Goal: Information Seeking & Learning: Learn about a topic

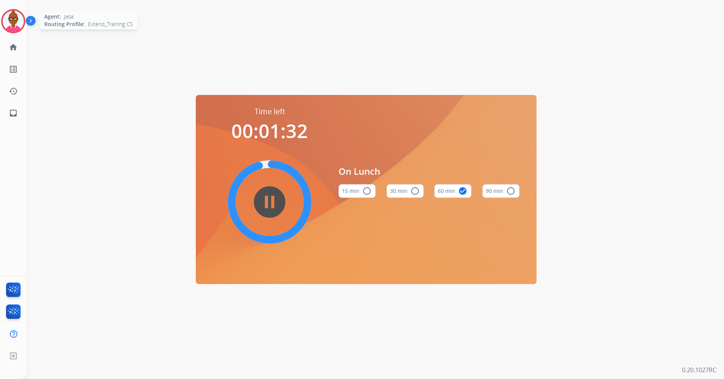
click at [14, 25] on img at bounding box center [13, 21] width 21 height 21
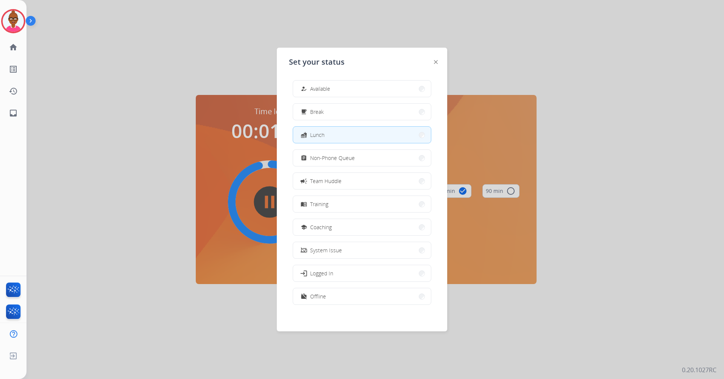
drag, startPoint x: 350, startPoint y: 210, endPoint x: 347, endPoint y: 215, distance: 4.9
click at [348, 214] on div "how_to_reg Available free_breakfast Break fastfood Lunch assignment Non-Phone Q…" at bounding box center [362, 193] width 146 height 238
click at [379, 204] on button "menu_book Training" at bounding box center [362, 204] width 138 height 16
